Goal: Use online tool/utility: Utilize a website feature to perform a specific function

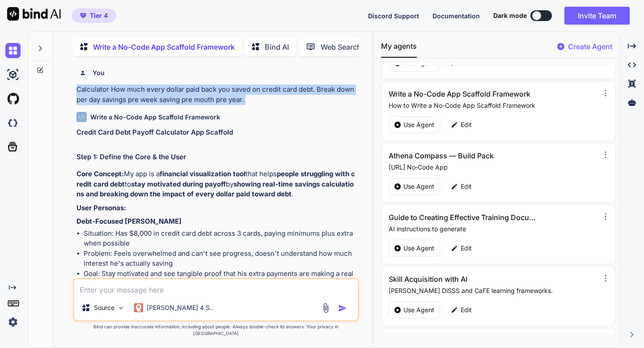
scroll to position [137, 0]
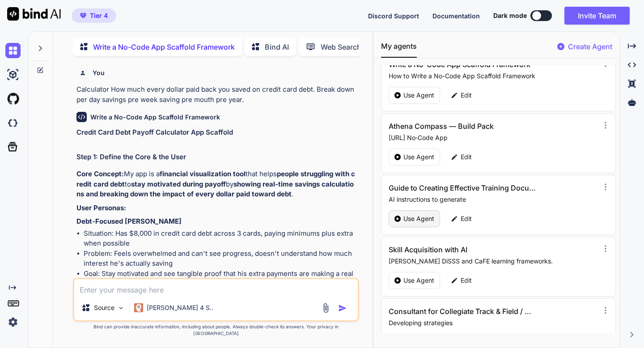
click at [426, 216] on p "Use Agent" at bounding box center [419, 218] width 31 height 9
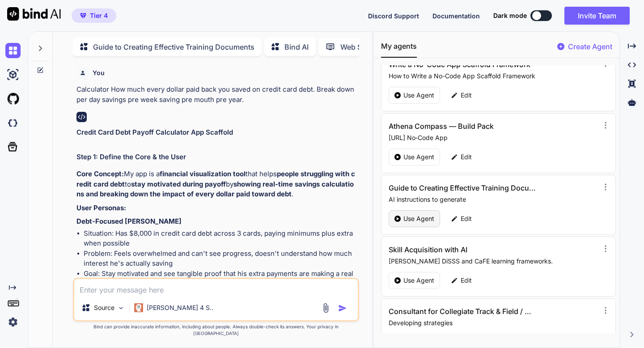
type textarea "x"
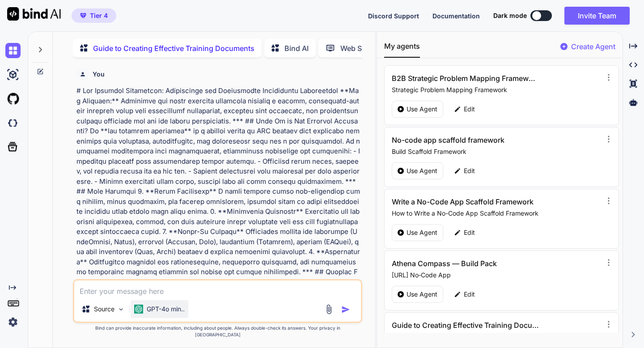
scroll to position [4, 0]
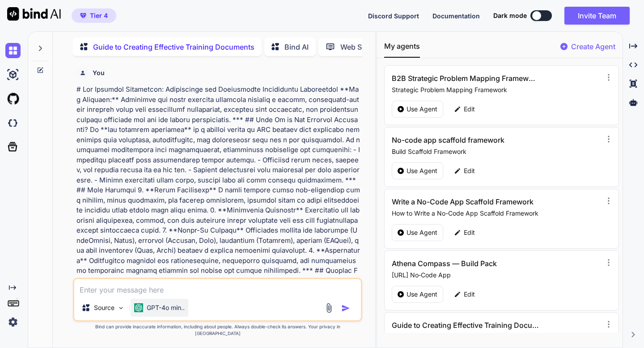
click at [167, 312] on p "GPT-4o min.." at bounding box center [166, 307] width 38 height 9
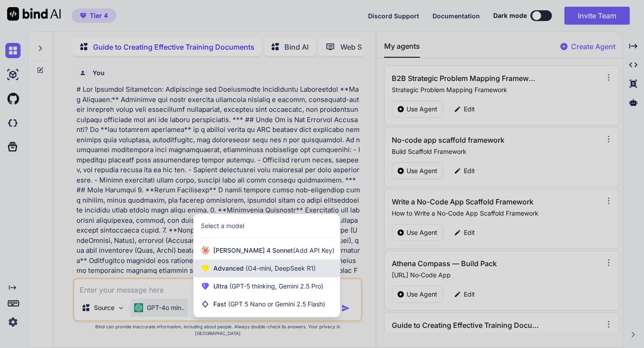
click at [216, 273] on span "Advanced (O4-mini, DeepSeek R1)" at bounding box center [264, 268] width 102 height 9
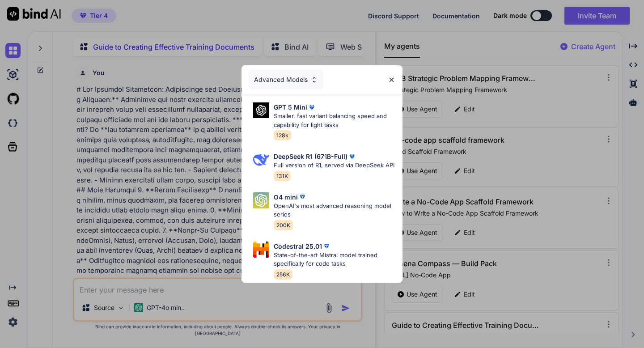
click at [387, 81] on div "Advanced Models" at bounding box center [322, 79] width 161 height 29
click at [390, 81] on img at bounding box center [392, 80] width 8 height 8
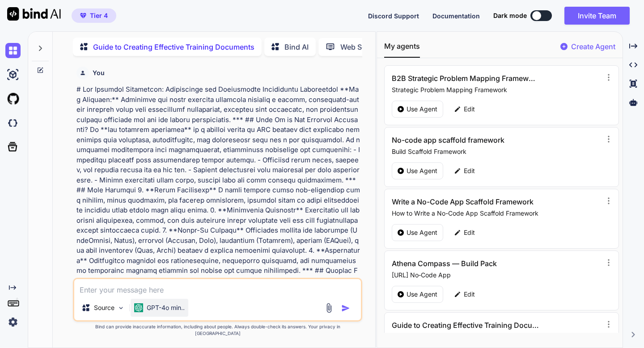
click at [174, 312] on p "GPT-4o min.." at bounding box center [166, 307] width 38 height 9
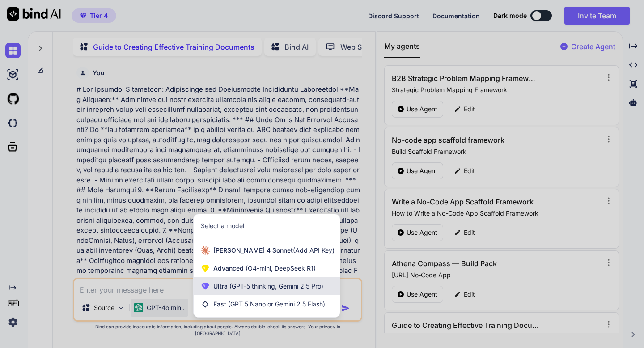
click at [212, 289] on div "Ultra (GPT-5 thinking, Gemini 2.5 Pro)" at bounding box center [267, 286] width 146 height 18
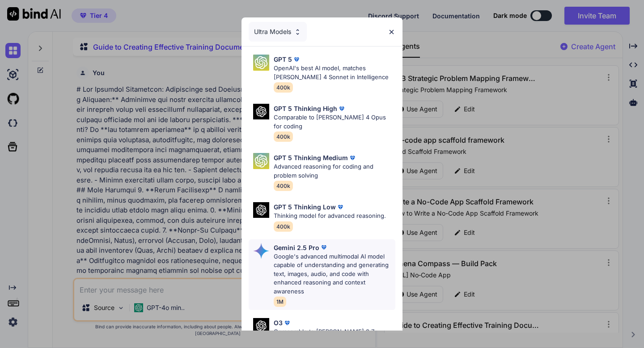
click at [281, 252] on p "Google's advanced multimodal AI model capable of understanding and generating t…" at bounding box center [335, 274] width 122 height 44
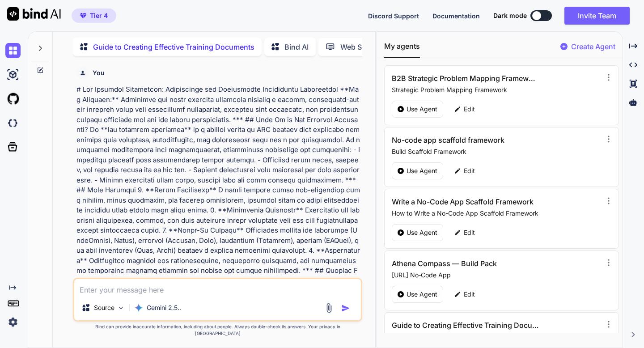
click at [149, 295] on textarea at bounding box center [217, 287] width 286 height 16
click at [39, 69] on icon at bounding box center [40, 70] width 7 height 7
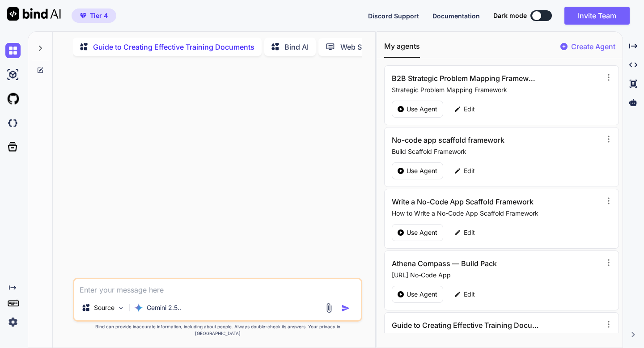
click at [109, 290] on textarea at bounding box center [217, 287] width 286 height 16
paste textarea "Lo ip dol sitamet co "adipisci elitseddo," eiu tempo incidi ut laboree—dolo mag…"
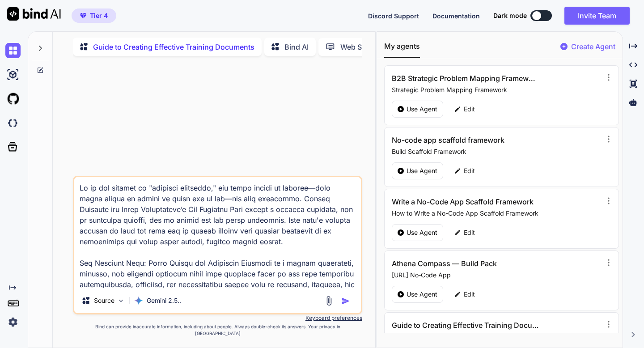
scroll to position [817, 0]
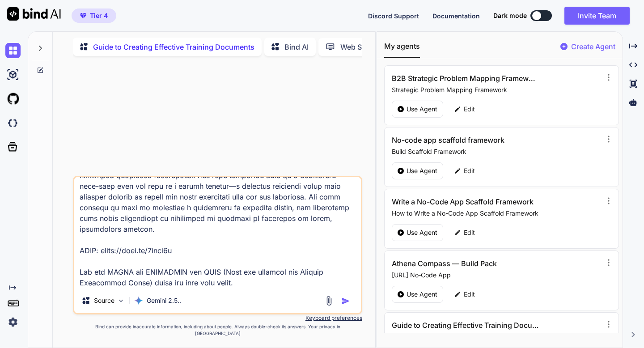
drag, startPoint x: 78, startPoint y: 254, endPoint x: 258, endPoint y: 298, distance: 185.2
click at [258, 298] on div "Source Gemini 2.5.." at bounding box center [217, 245] width 289 height 139
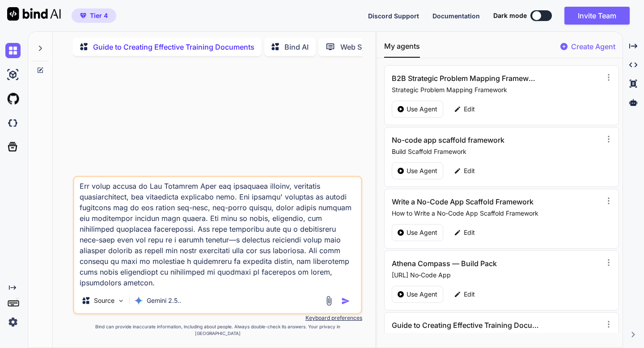
scroll to position [786, 0]
type textarea "Lo ip dol sitamet co "adipisci elitseddo," eiu tempo incidi ut laboree—dolo mag…"
click at [345, 306] on img "button" at bounding box center [345, 301] width 9 height 9
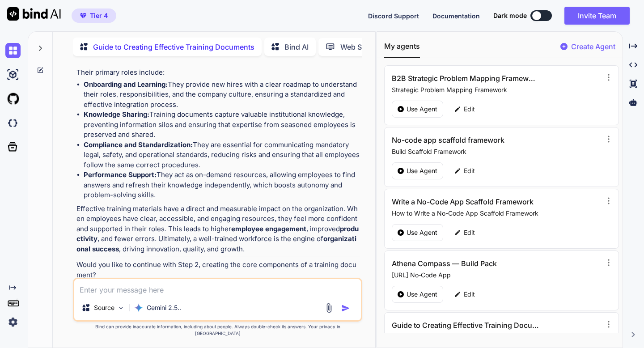
scroll to position [682, 0]
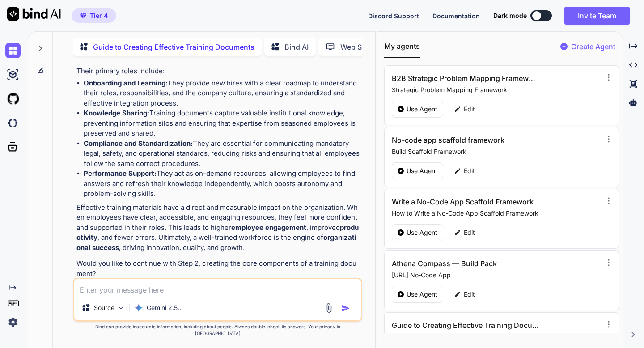
click at [129, 295] on textarea at bounding box center [217, 287] width 286 height 16
click at [635, 83] on icon at bounding box center [633, 84] width 7 height 8
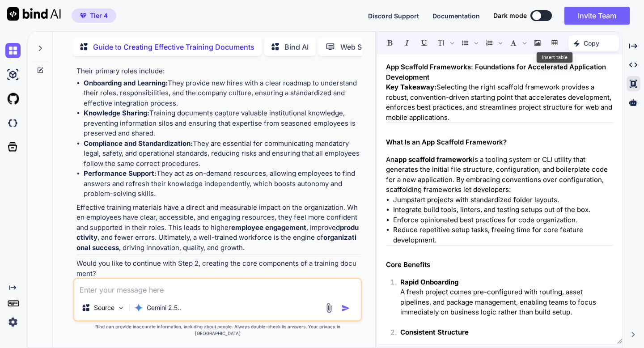
click at [457, 108] on p "Key Takeaway: Selecting the right scaffold framework provides a robust, convent…" at bounding box center [500, 102] width 228 height 40
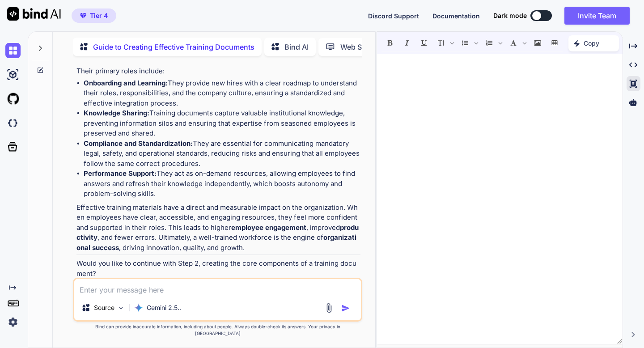
click at [116, 286] on p "Open in Editor" at bounding box center [106, 290] width 43 height 9
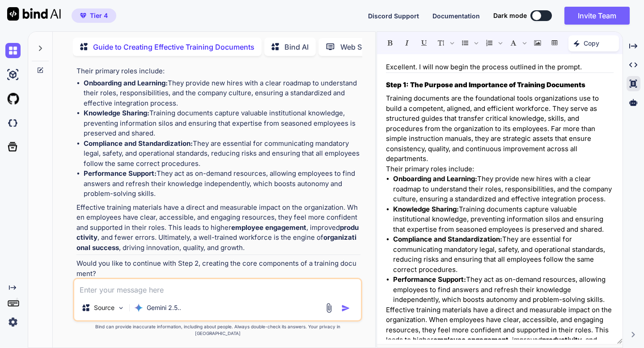
click at [116, 293] on textarea at bounding box center [217, 287] width 286 height 16
type textarea "yes"
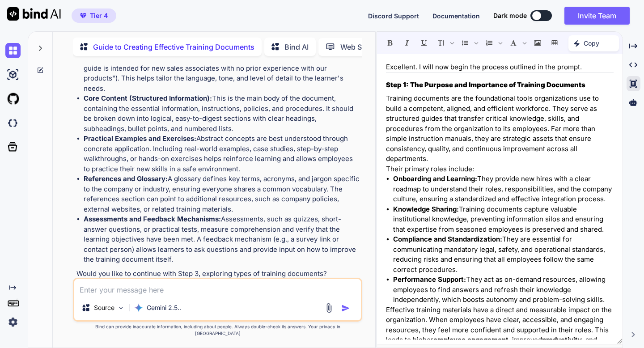
scroll to position [70, 0]
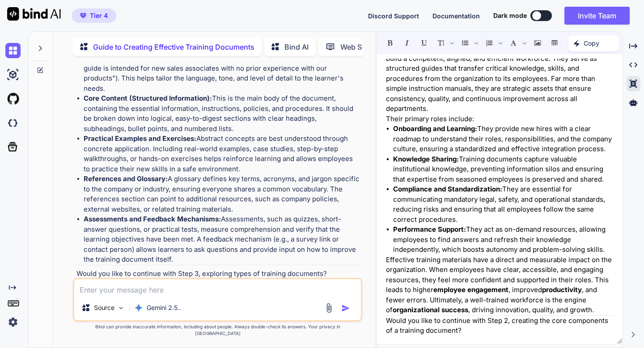
click at [122, 286] on p "Open in Editor" at bounding box center [106, 290] width 43 height 9
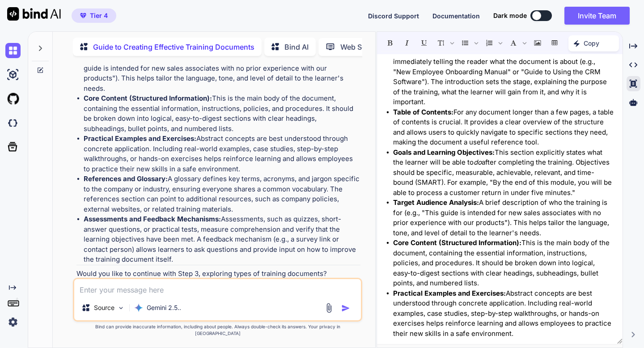
scroll to position [231, 0]
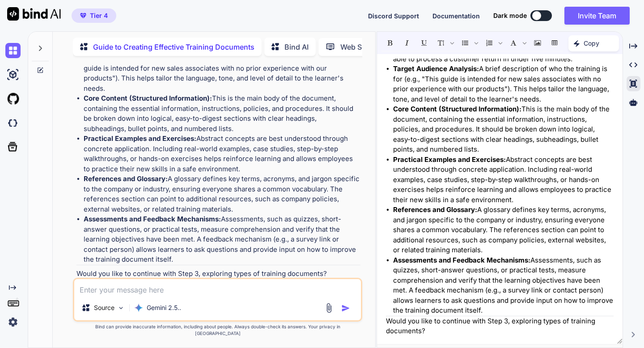
click at [115, 294] on textarea at bounding box center [217, 287] width 286 height 16
type textarea "yes"
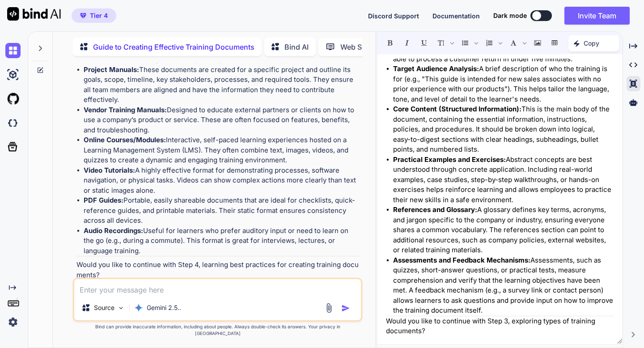
scroll to position [1593, 0]
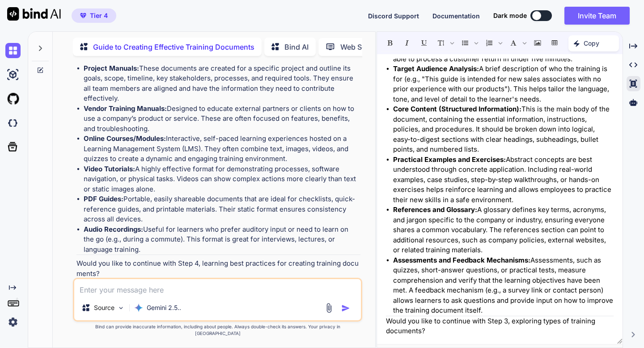
click at [124, 295] on textarea at bounding box center [217, 287] width 286 height 16
type textarea "yes"
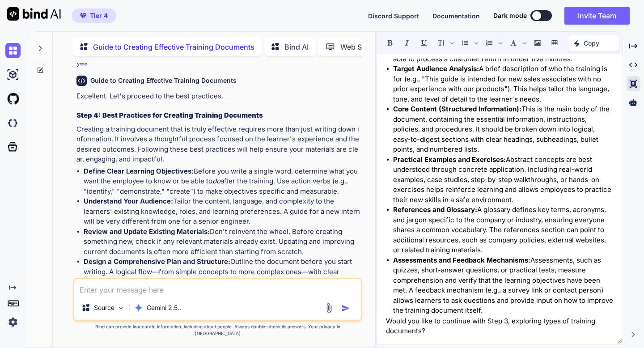
scroll to position [2065, 0]
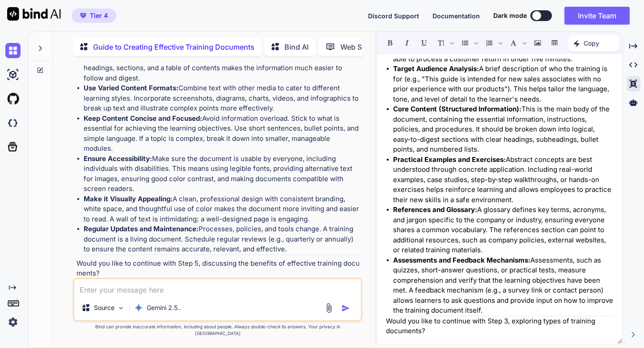
click at [115, 295] on textarea at bounding box center [217, 287] width 286 height 16
type textarea "yes"
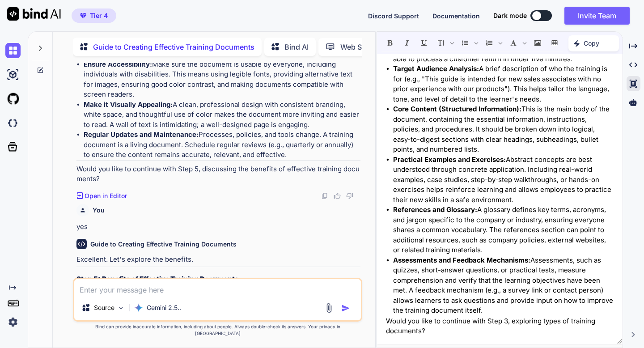
scroll to position [2480, 0]
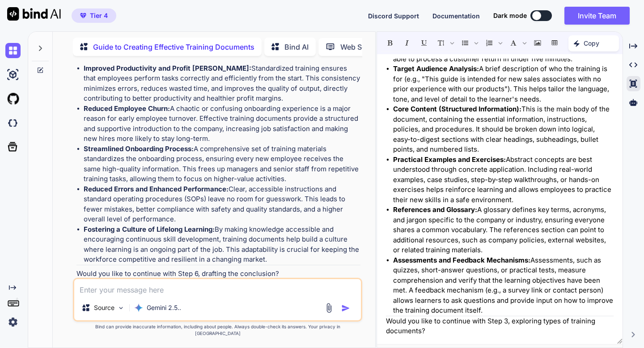
click at [231, 291] on textarea at bounding box center [217, 287] width 286 height 16
type textarea "yes"
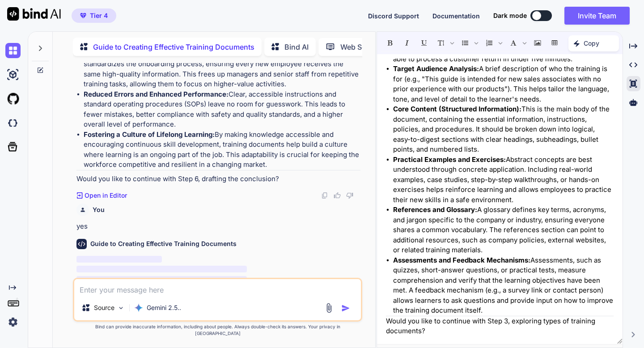
scroll to position [2575, 0]
